Goal: Book appointment/travel/reservation

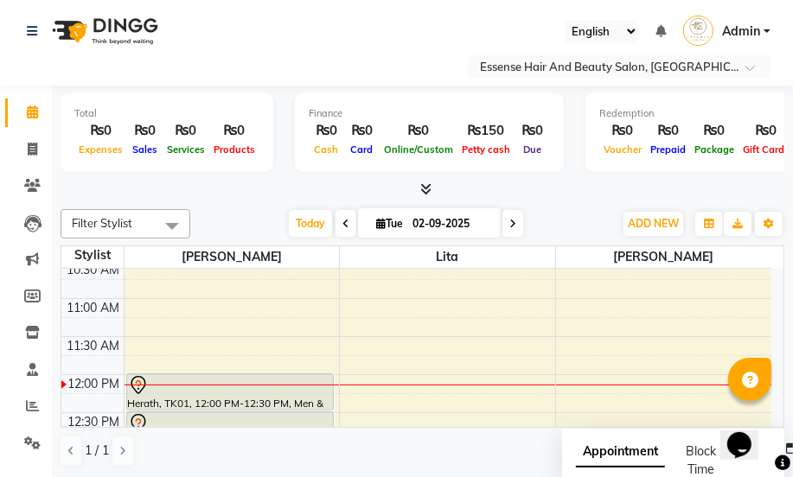
scroll to position [277, 0]
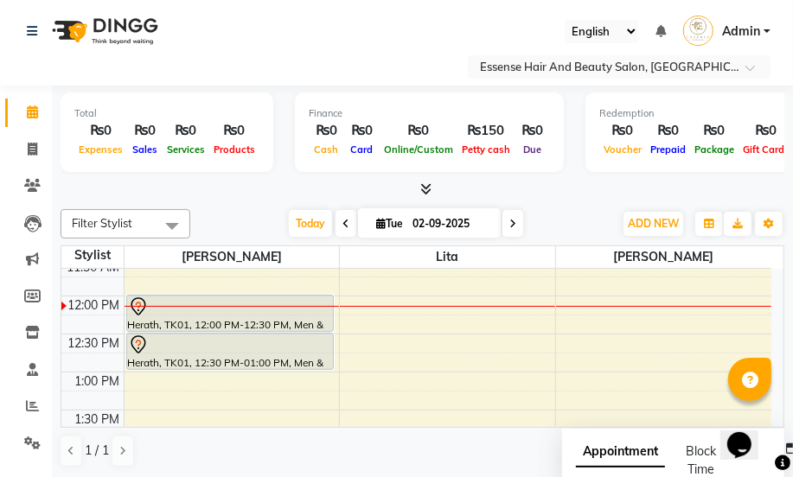
click at [351, 328] on div "8:00 AM 8:30 AM 9:00 AM 9:30 AM 10:00 AM 10:30 AM 11:00 AM 11:30 AM 12:00 PM 12…" at bounding box center [416, 486] width 710 height 988
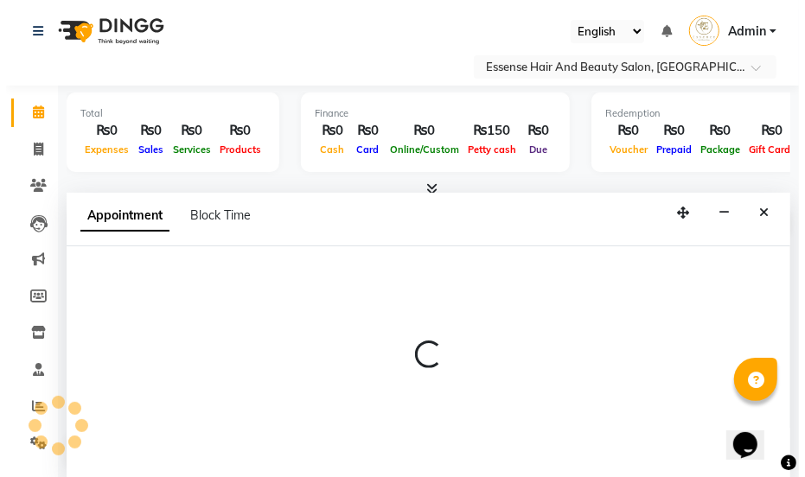
scroll to position [0, 0]
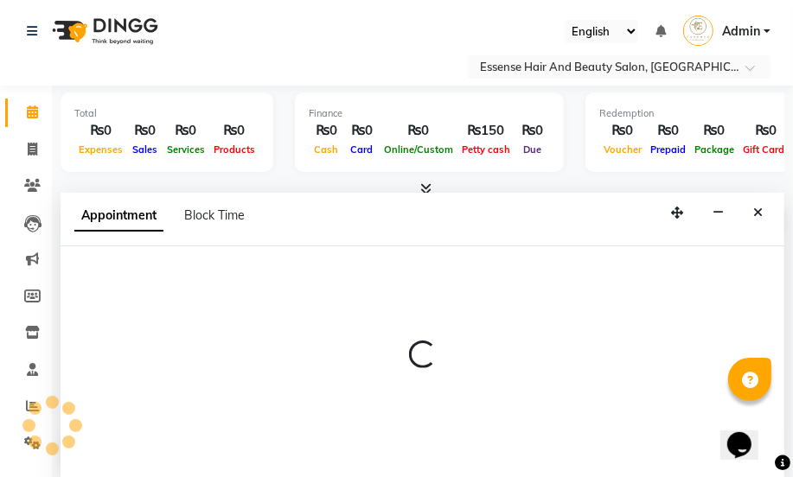
select select "81256"
select select "tentative"
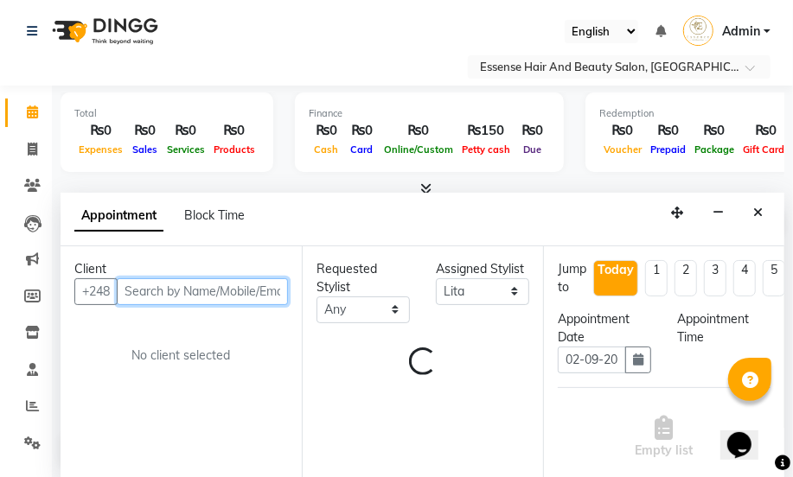
select select "735"
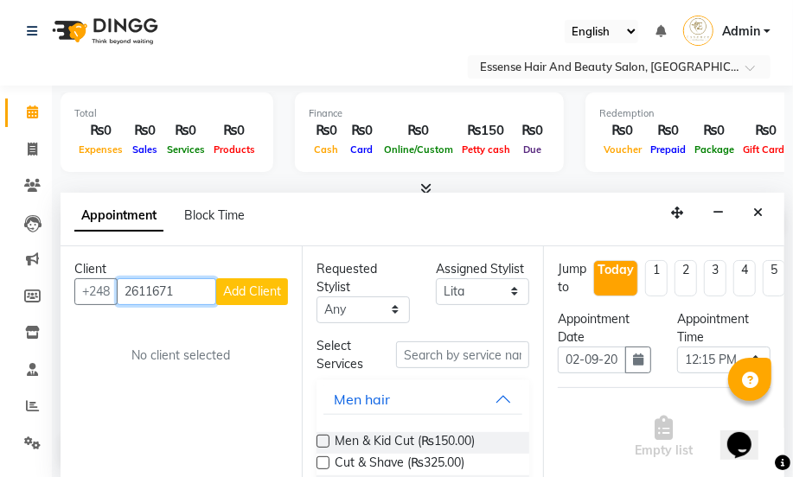
type input "2611671"
click at [259, 293] on span "Add Client" at bounding box center [252, 292] width 58 height 16
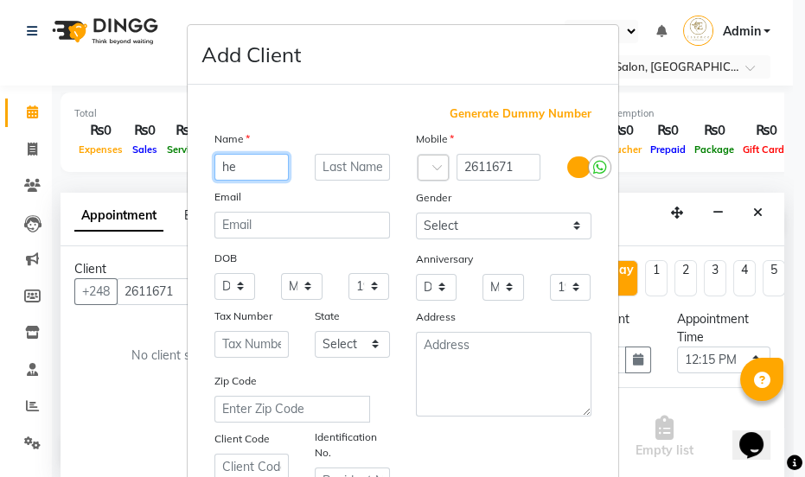
type input "h"
type input "[PERSON_NAME]"
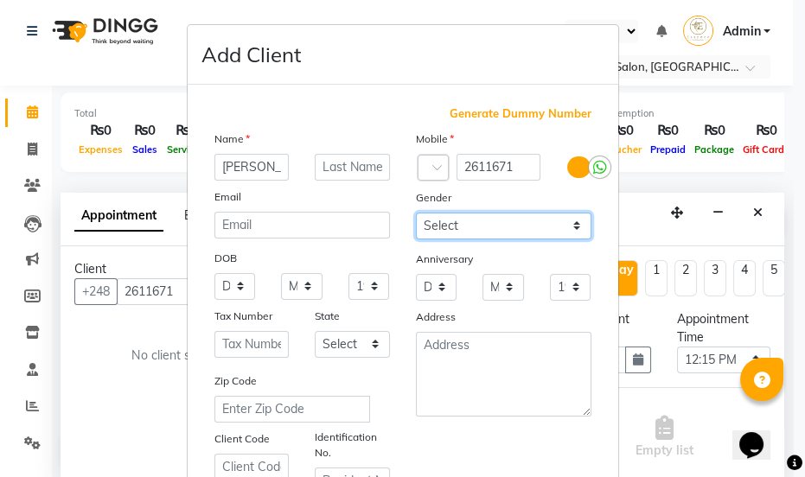
click at [572, 226] on select "Select [DEMOGRAPHIC_DATA] [DEMOGRAPHIC_DATA] Other Prefer Not To Say" at bounding box center [504, 226] width 176 height 27
select select "[DEMOGRAPHIC_DATA]"
click at [416, 213] on select "Select [DEMOGRAPHIC_DATA] [DEMOGRAPHIC_DATA] Other Prefer Not To Say" at bounding box center [504, 226] width 176 height 27
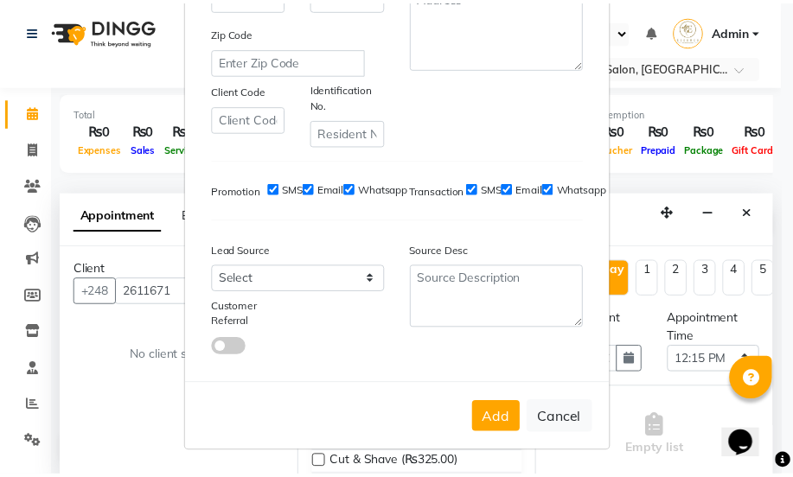
scroll to position [352, 0]
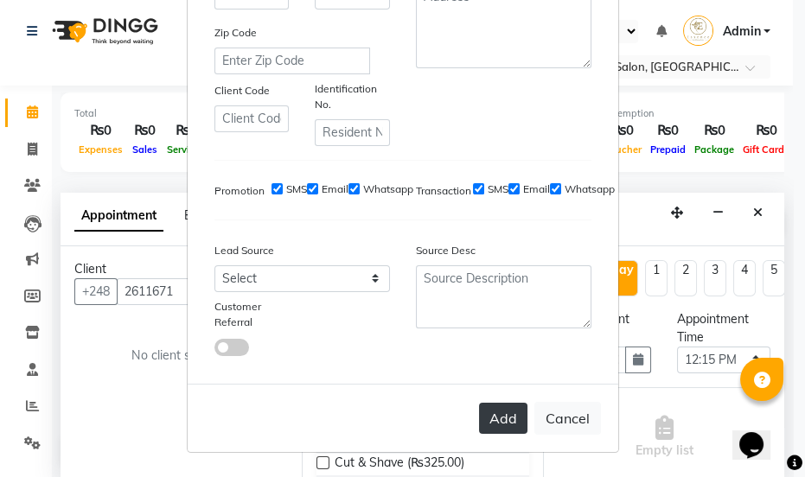
click at [489, 427] on button "Add" at bounding box center [503, 418] width 48 height 31
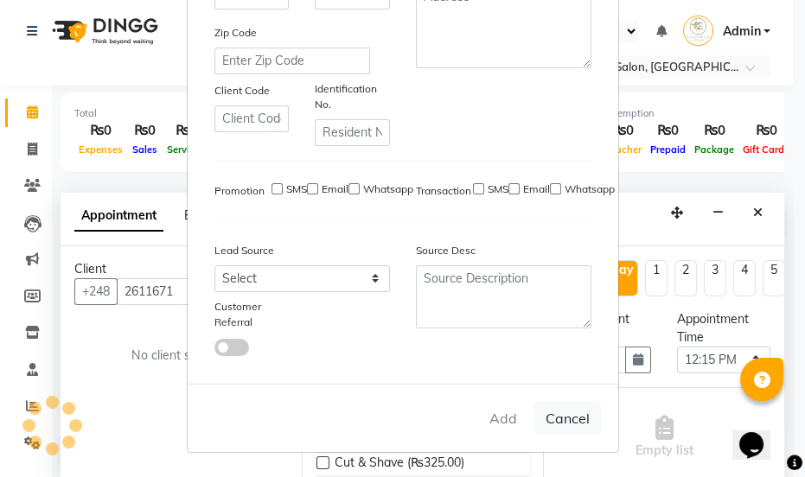
select select
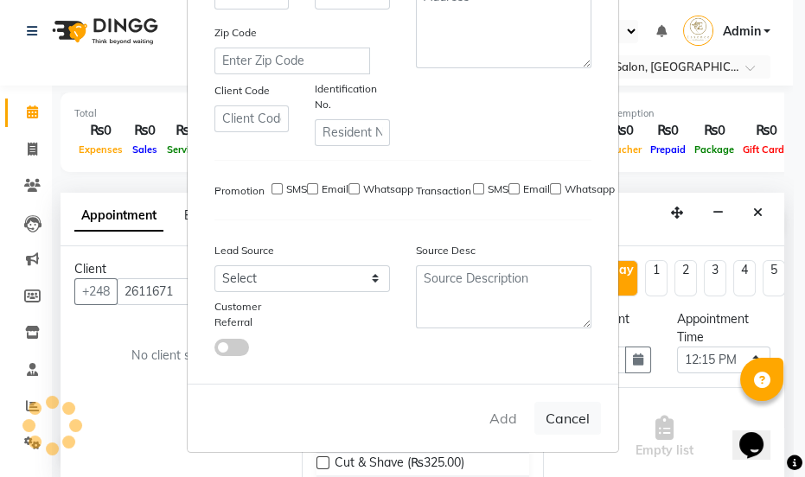
select select
checkbox input "false"
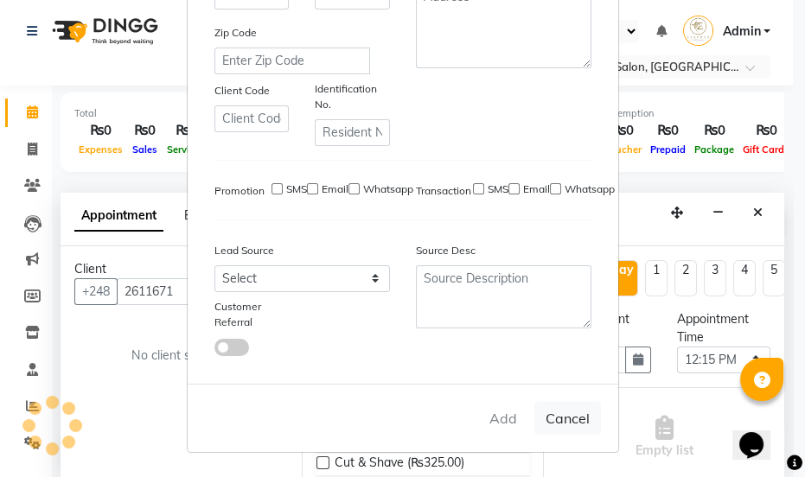
checkbox input "false"
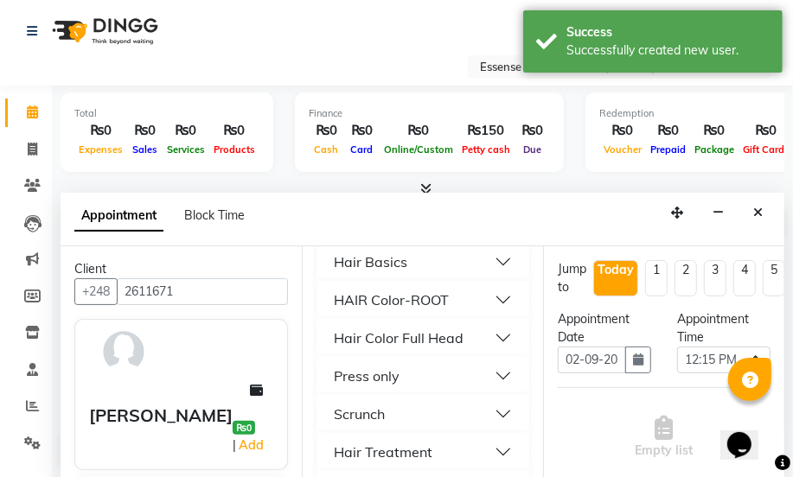
scroll to position [865, 0]
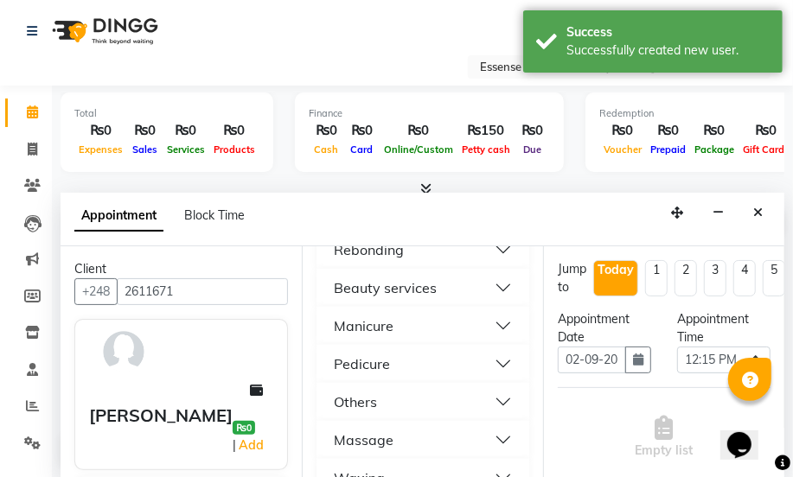
click at [423, 291] on div "Beauty services" at bounding box center [385, 288] width 103 height 21
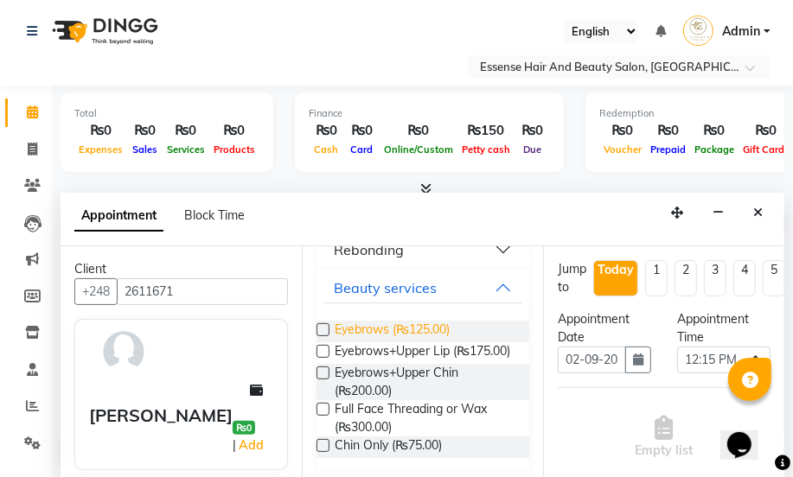
click at [378, 323] on span "Eyebrows (₨125.00)" at bounding box center [392, 332] width 115 height 22
checkbox input "false"
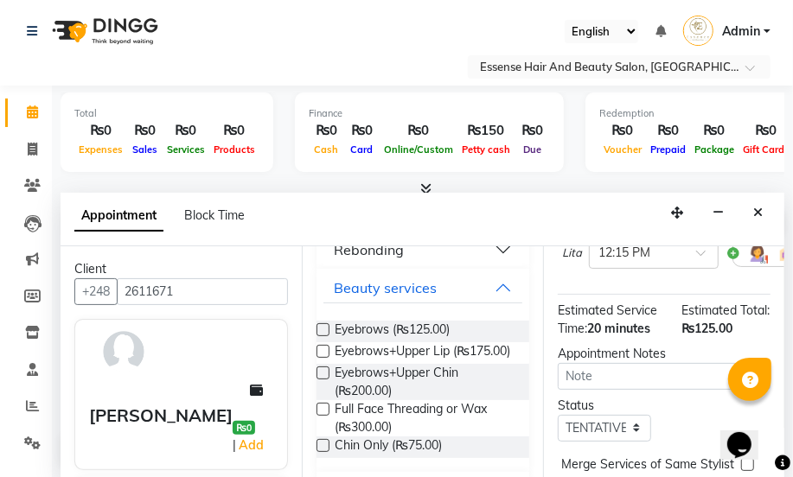
scroll to position [314, 0]
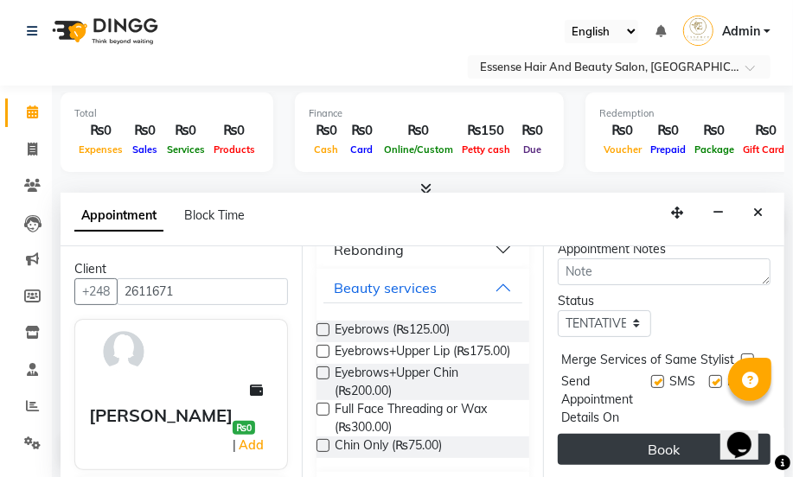
click at [648, 439] on button "Book" at bounding box center [664, 449] width 213 height 31
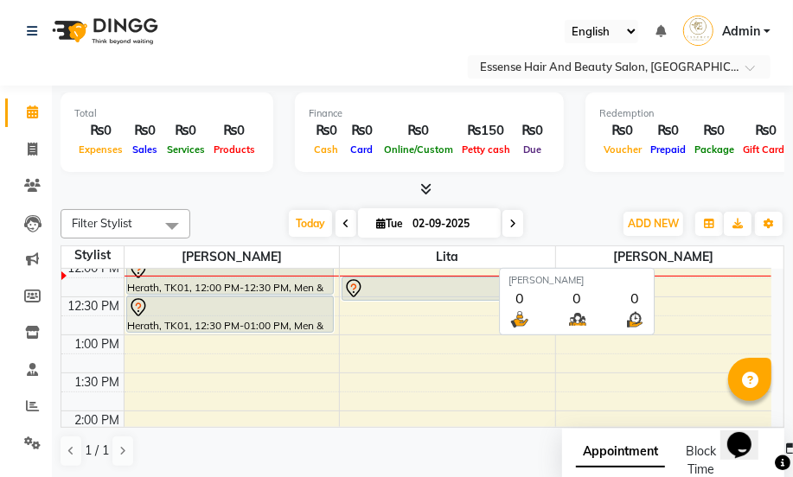
click at [700, 251] on span "[PERSON_NAME]" at bounding box center [663, 257] width 215 height 22
click at [693, 251] on span "[PERSON_NAME]" at bounding box center [663, 257] width 215 height 22
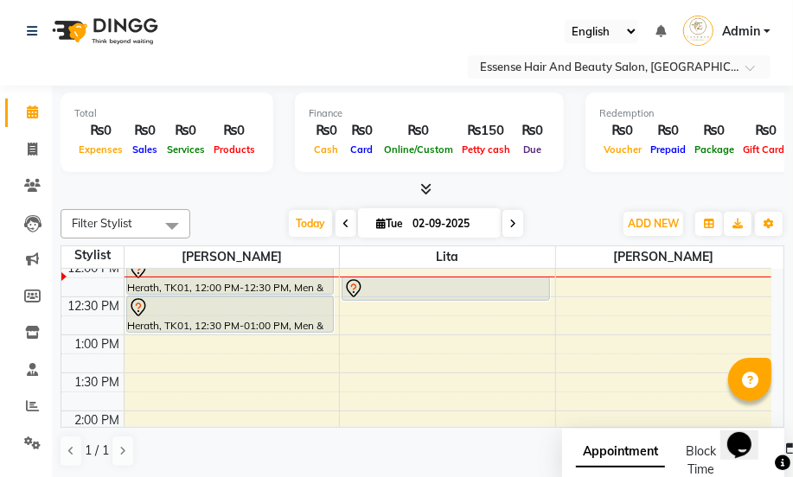
click at [138, 306] on icon at bounding box center [137, 306] width 5 height 7
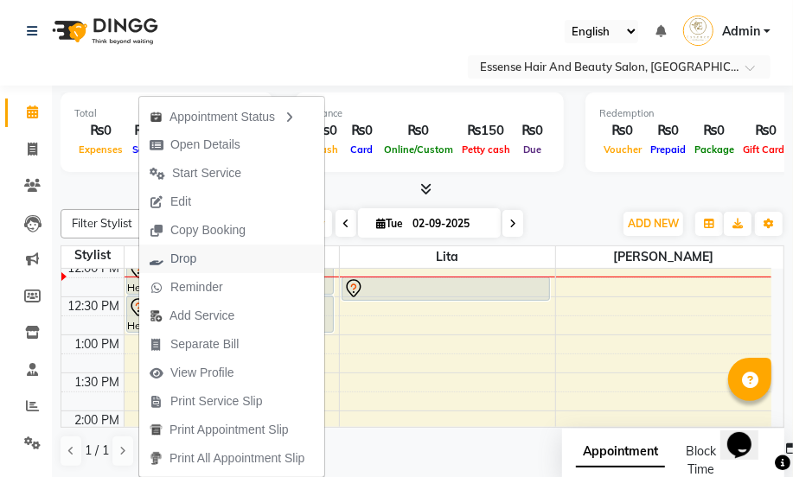
click at [191, 259] on span "Drop" at bounding box center [183, 259] width 26 height 18
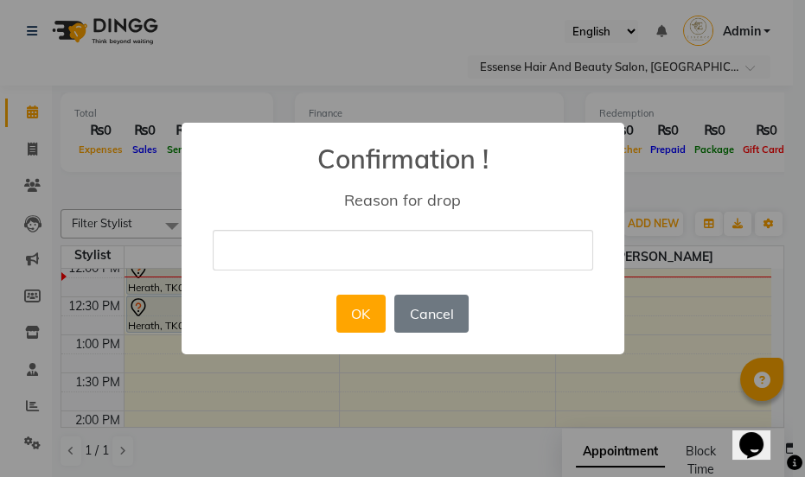
type input "nil"
click at [368, 324] on button "OK" at bounding box center [360, 314] width 49 height 38
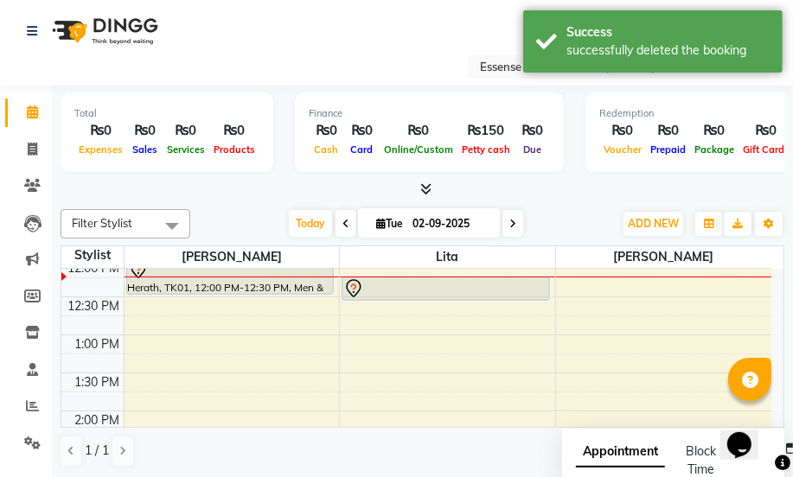
scroll to position [235, 0]
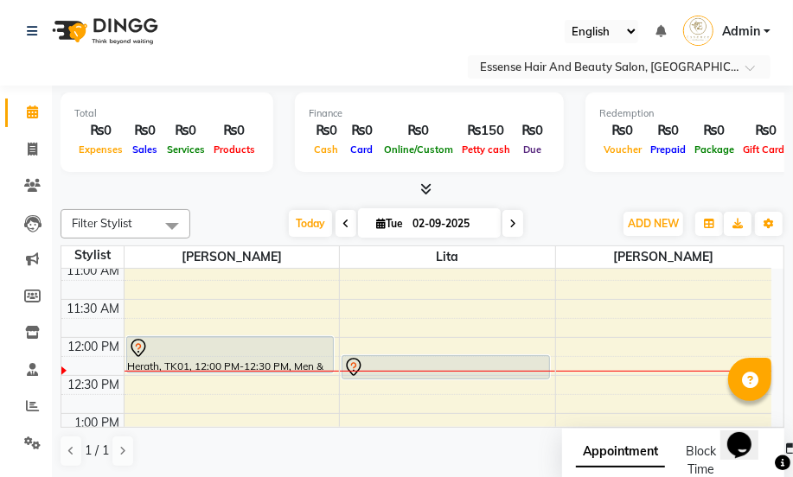
click at [514, 224] on icon at bounding box center [512, 224] width 7 height 10
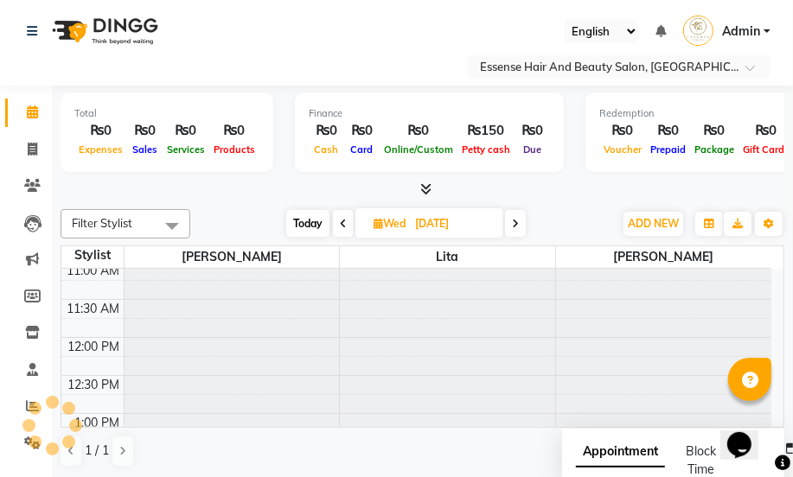
scroll to position [0, 0]
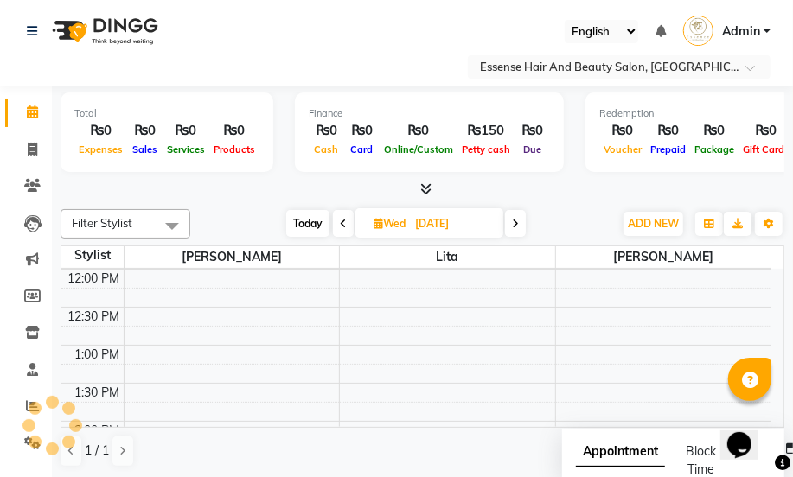
click at [514, 224] on icon at bounding box center [515, 224] width 7 height 10
type input "[DATE]"
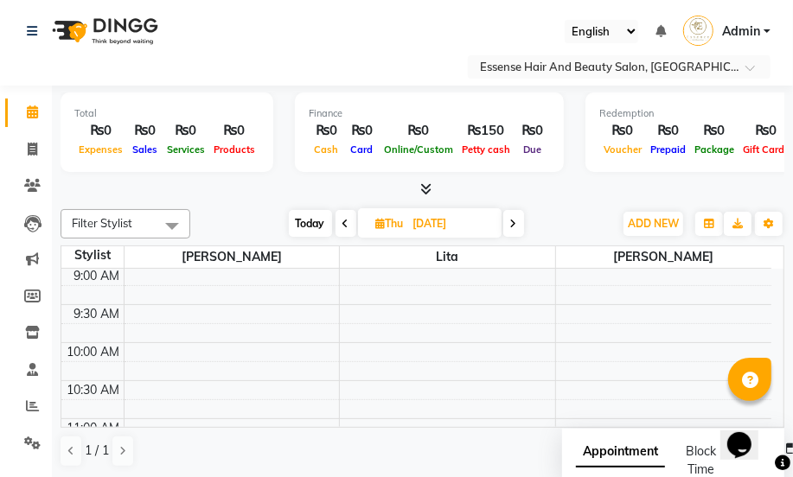
scroll to position [78, 0]
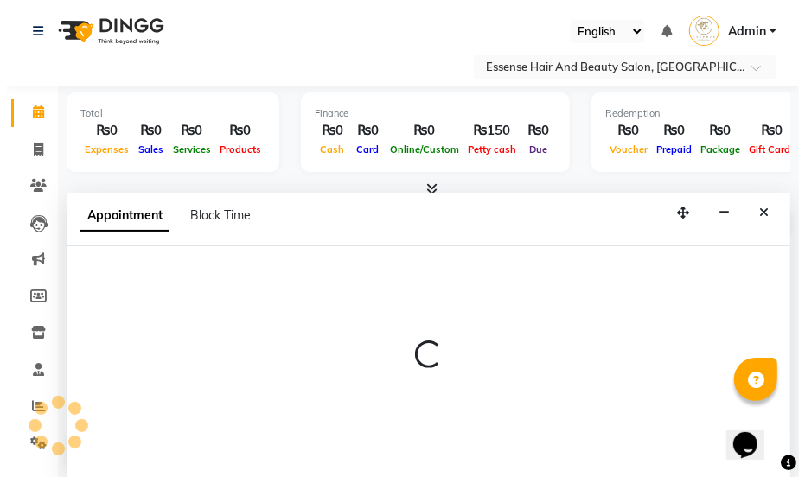
scroll to position [0, 0]
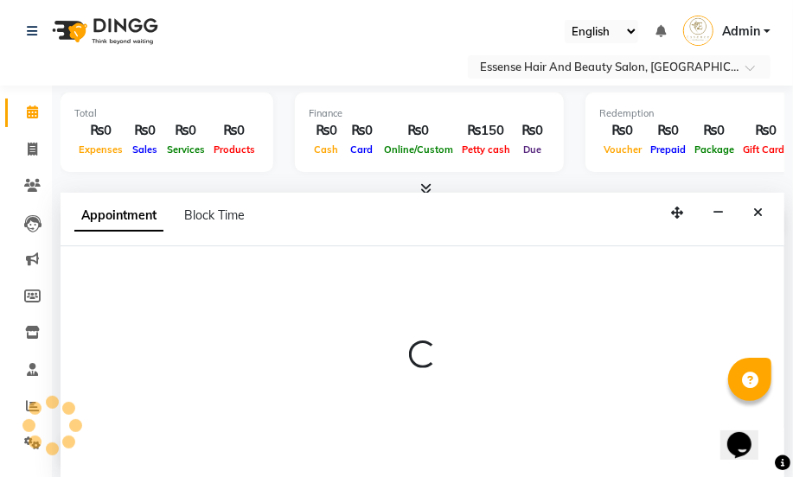
select select "83635"
select select "tentative"
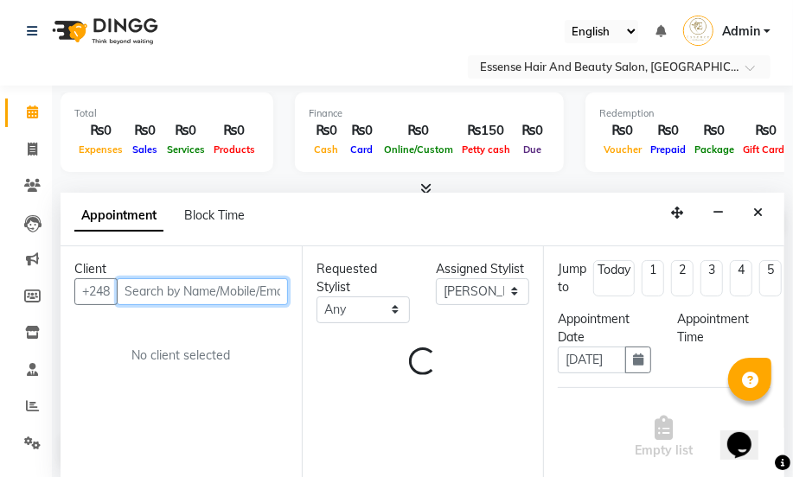
select select "600"
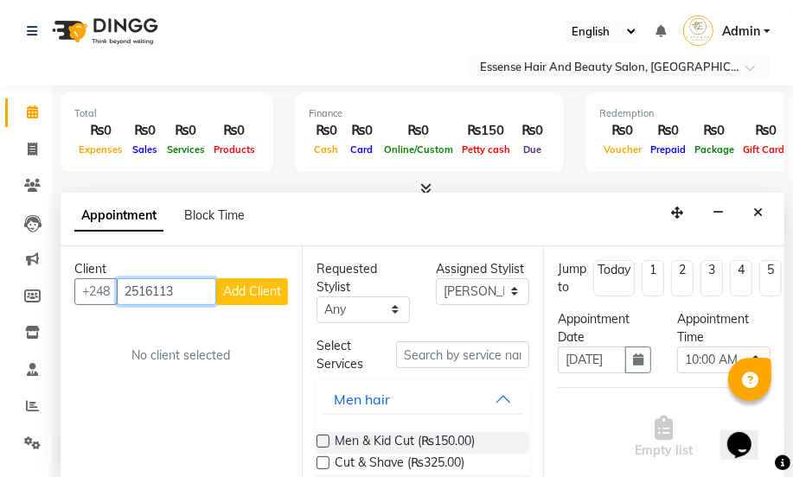
type input "2516113"
click at [268, 301] on button "Add Client" at bounding box center [252, 291] width 72 height 27
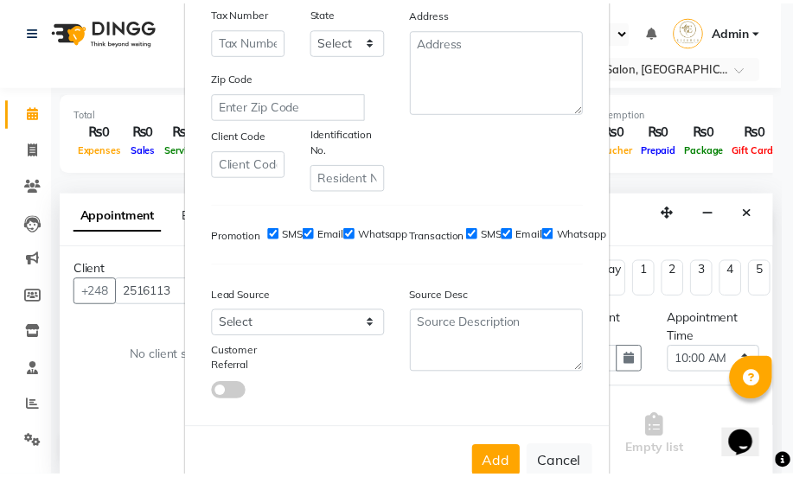
scroll to position [352, 0]
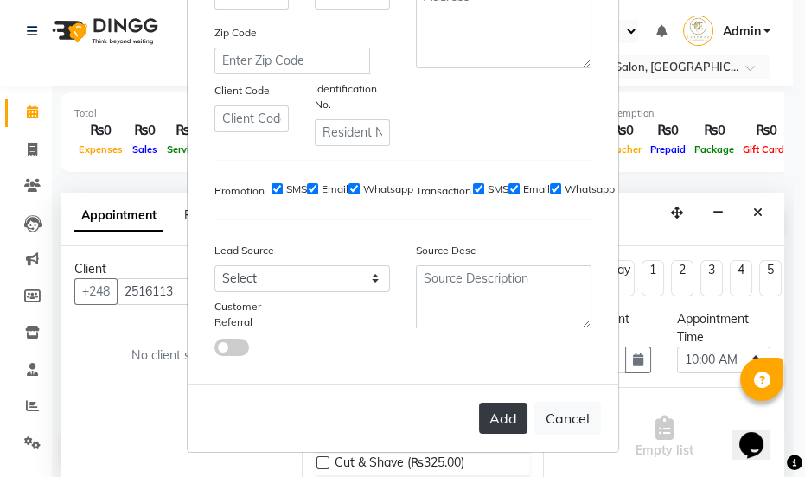
type input "[PERSON_NAME]"
click at [502, 424] on button "Add" at bounding box center [503, 418] width 48 height 31
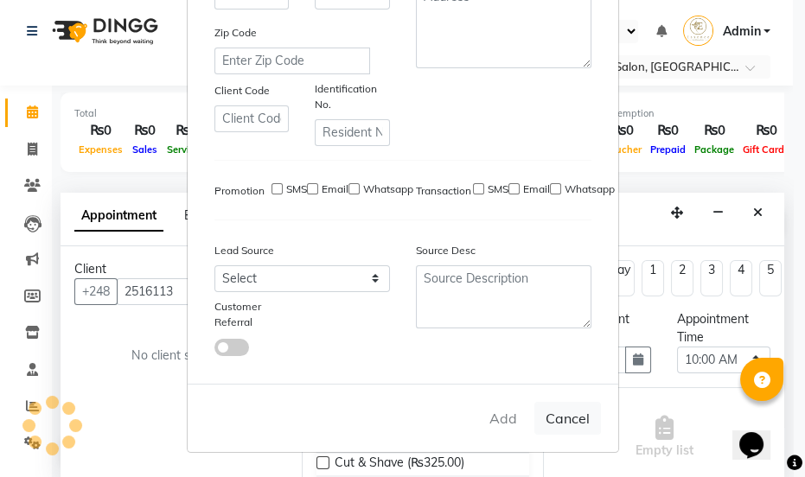
select select
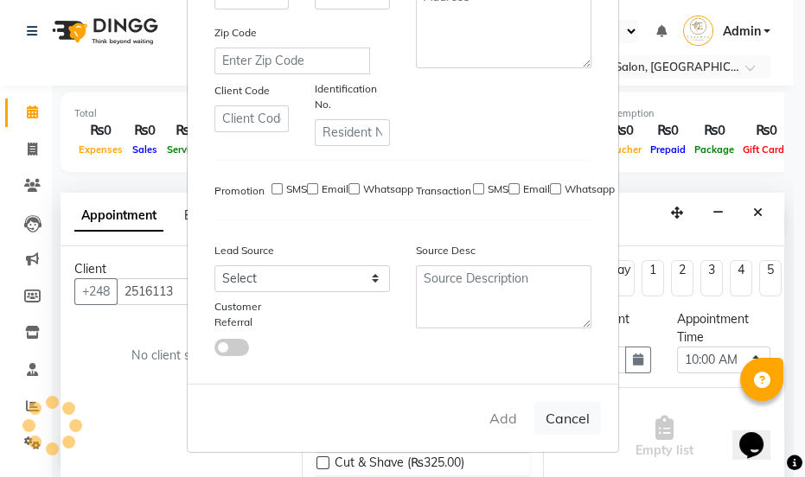
select select
checkbox input "false"
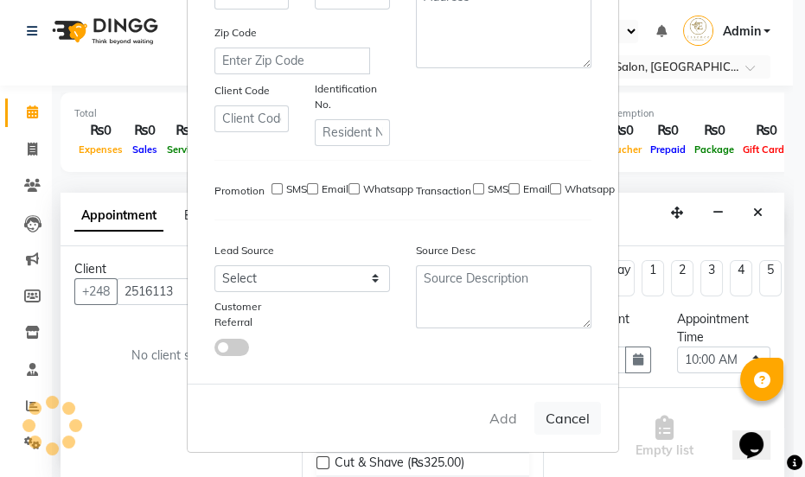
checkbox input "false"
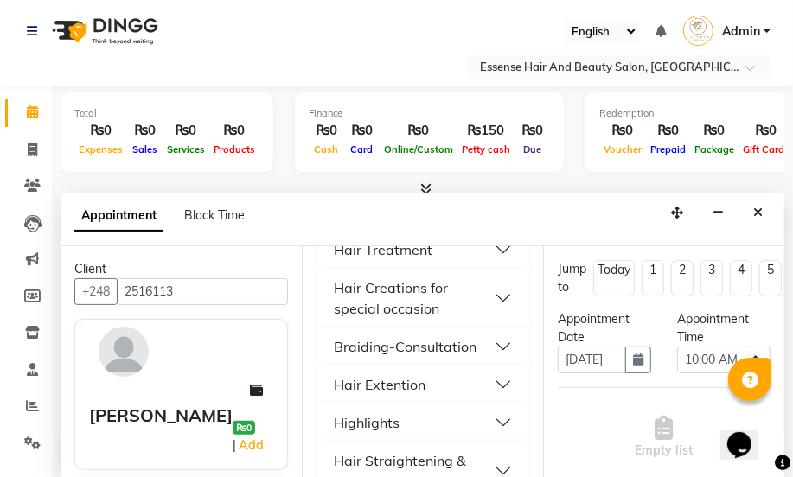
scroll to position [581, 0]
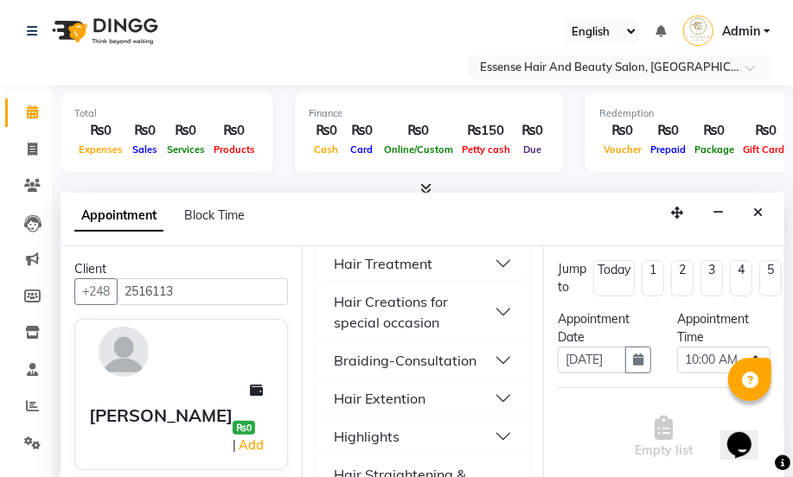
click at [484, 355] on button "Braiding-Consultation" at bounding box center [422, 360] width 199 height 31
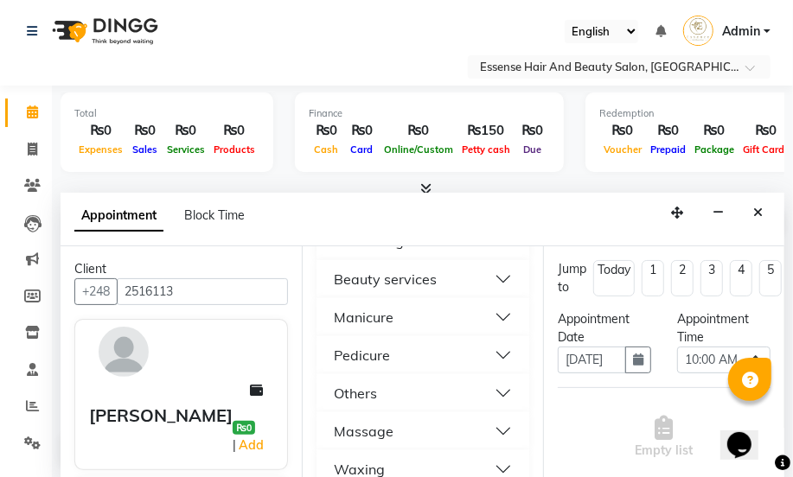
scroll to position [960, 0]
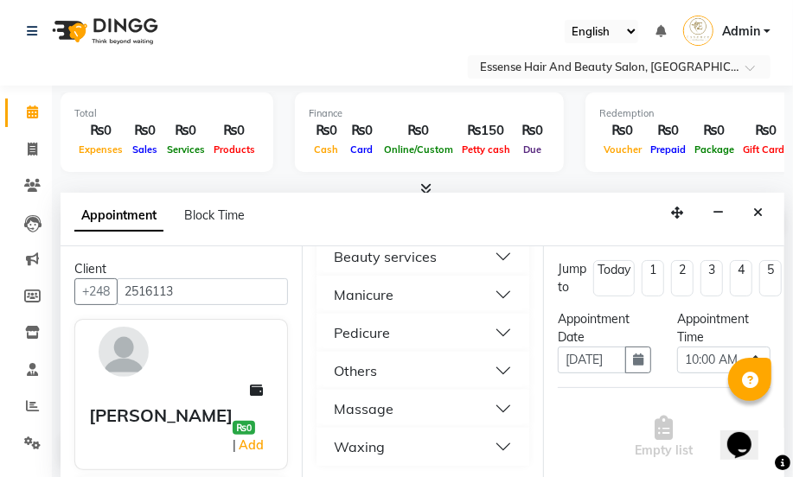
click at [485, 367] on button "Others" at bounding box center [422, 370] width 199 height 31
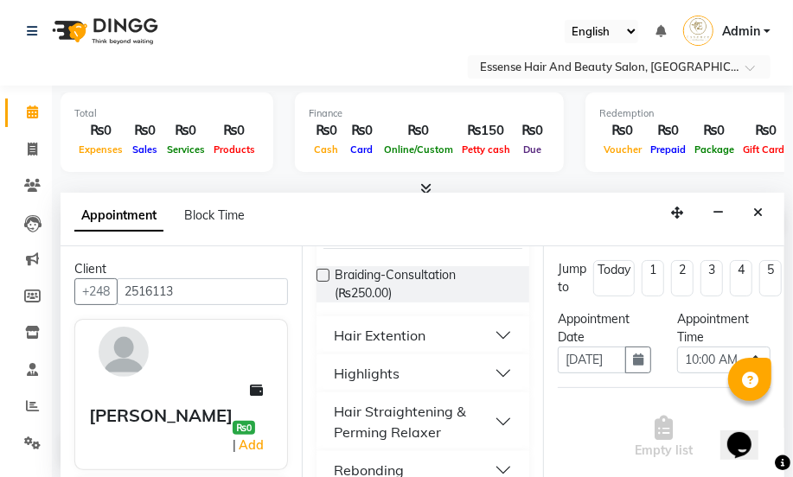
scroll to position [616, 0]
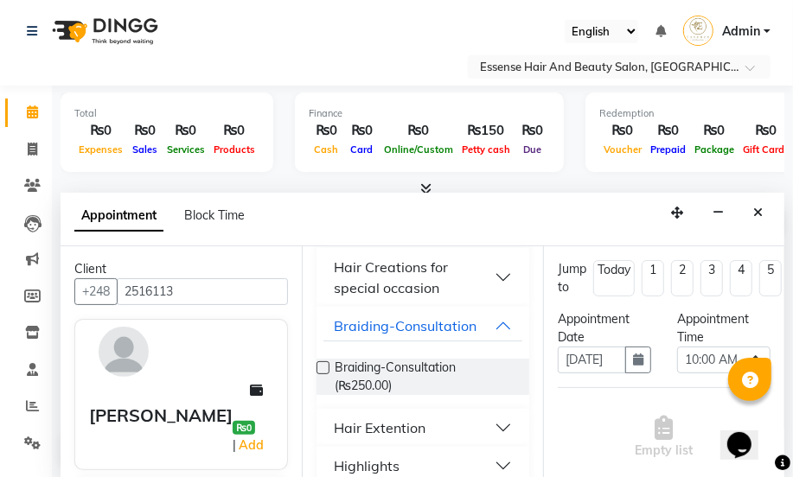
click at [490, 279] on button "Hair Creations for special occasion" at bounding box center [422, 278] width 199 height 52
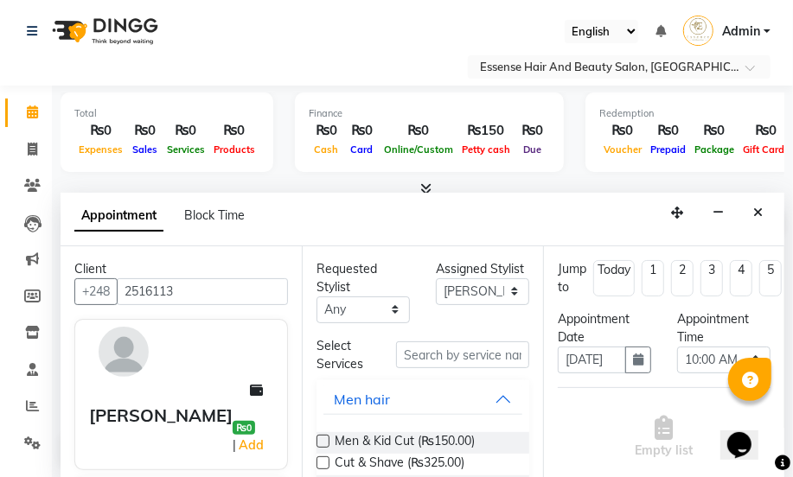
scroll to position [0, 0]
click at [756, 212] on icon "Close" at bounding box center [758, 213] width 10 height 12
